Goal: Task Accomplishment & Management: Manage account settings

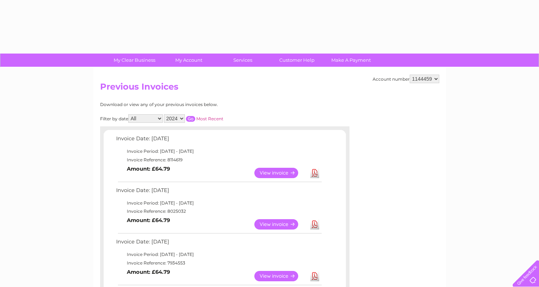
select select "2024"
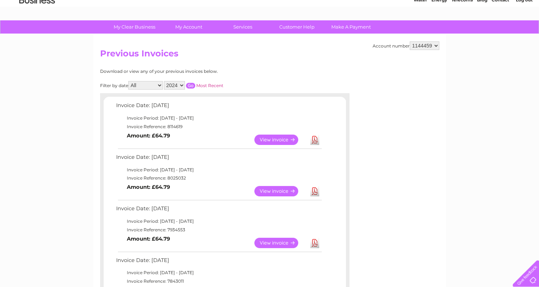
scroll to position [33, 0]
click at [180, 85] on select "2025 2024 2023 2022" at bounding box center [174, 85] width 21 height 9
click at [190, 86] on input "button" at bounding box center [190, 86] width 9 height 6
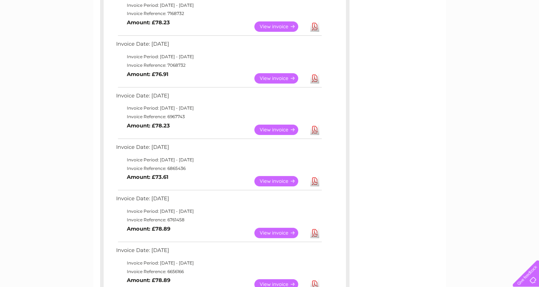
scroll to position [198, 0]
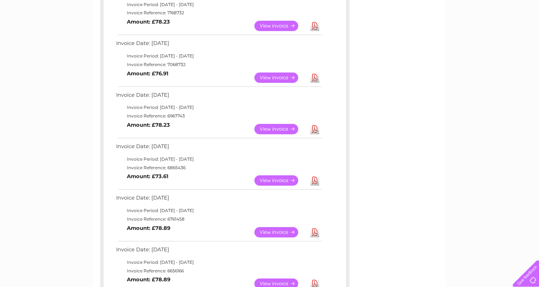
click at [267, 180] on link "View" at bounding box center [281, 180] width 52 height 10
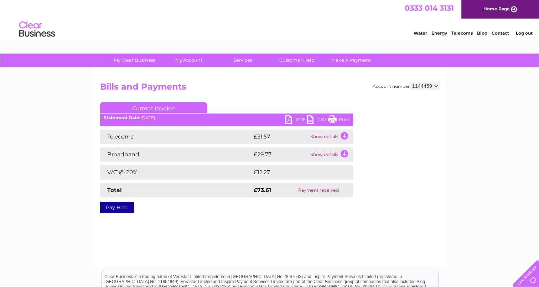
click at [290, 121] on link "PDF" at bounding box center [296, 120] width 21 height 10
